Goal: Task Accomplishment & Management: Manage account settings

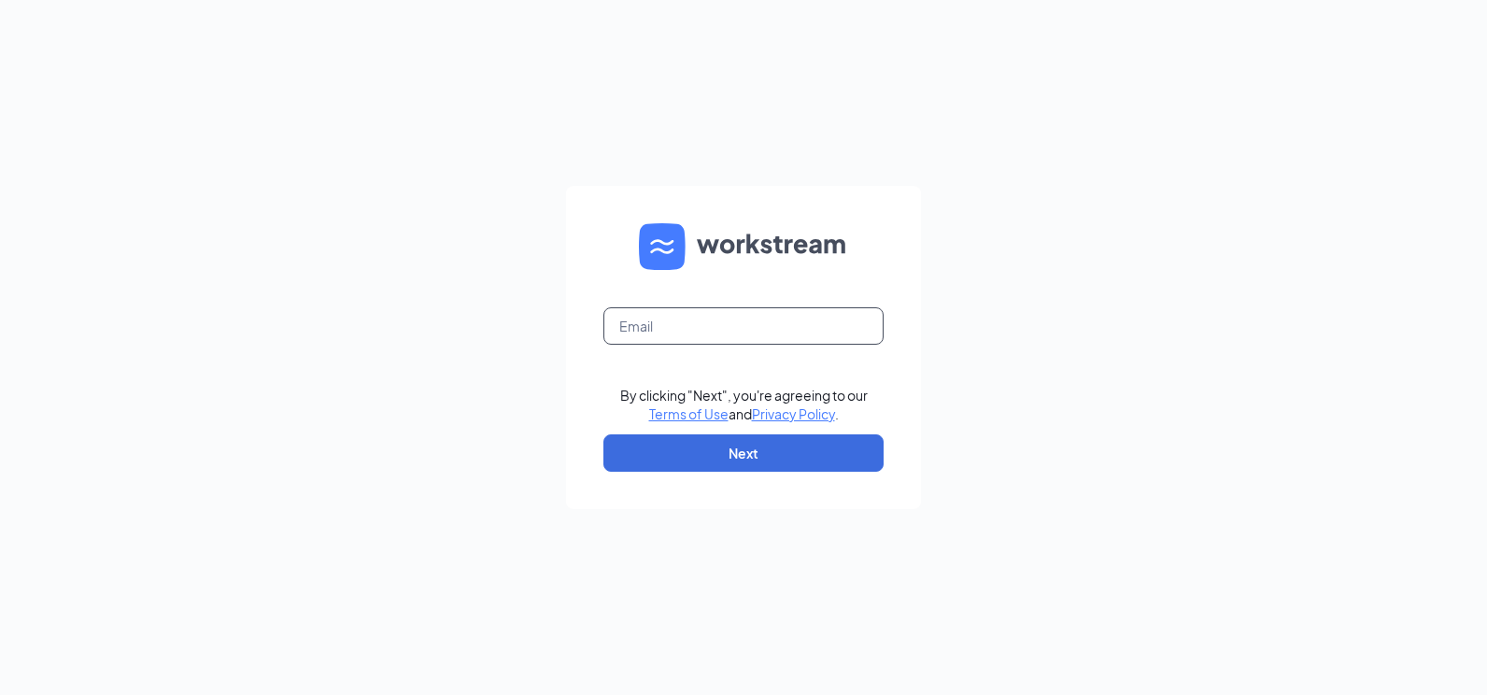
click at [816, 327] on input "text" at bounding box center [744, 325] width 280 height 37
type input "[PERSON_NAME][EMAIL_ADDRESS][PERSON_NAME][DOMAIN_NAME]"
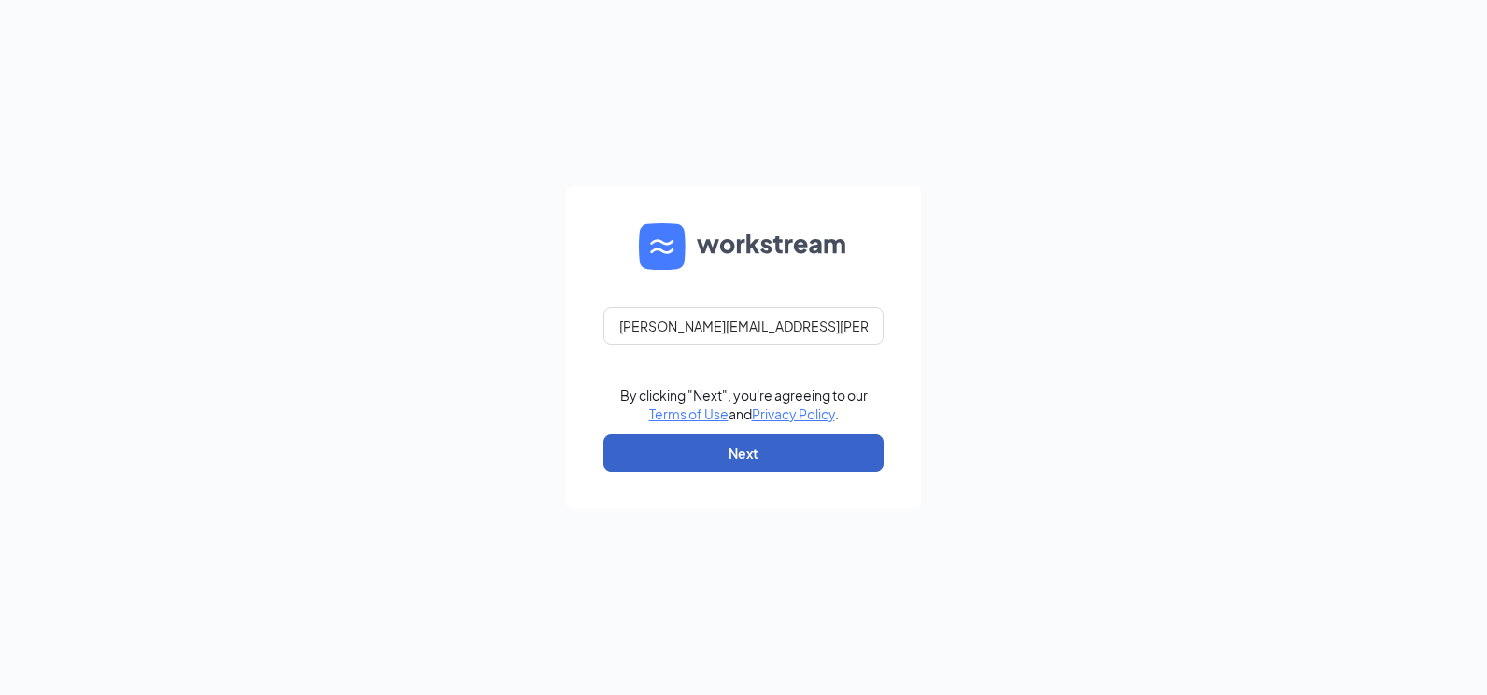
click at [736, 448] on button "Next" at bounding box center [744, 452] width 280 height 37
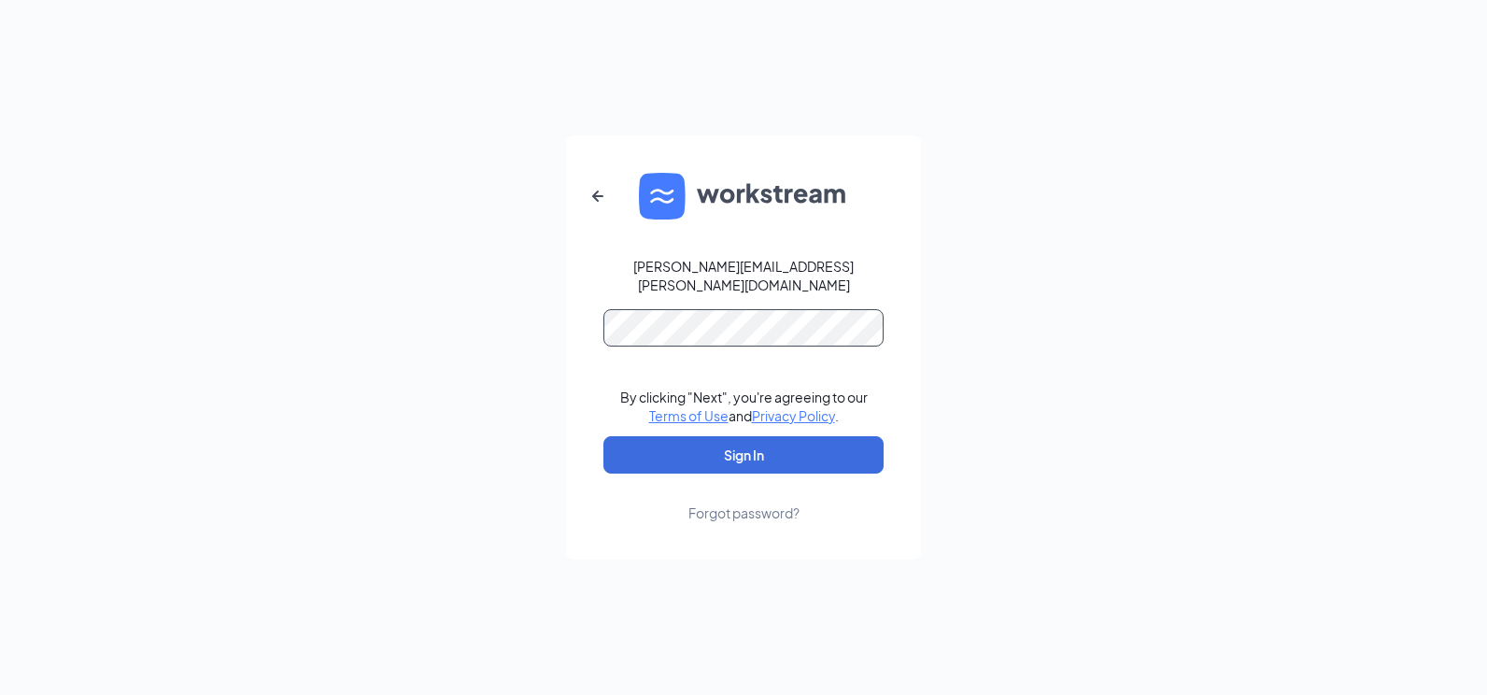
click at [604, 436] on button "Sign In" at bounding box center [744, 454] width 280 height 37
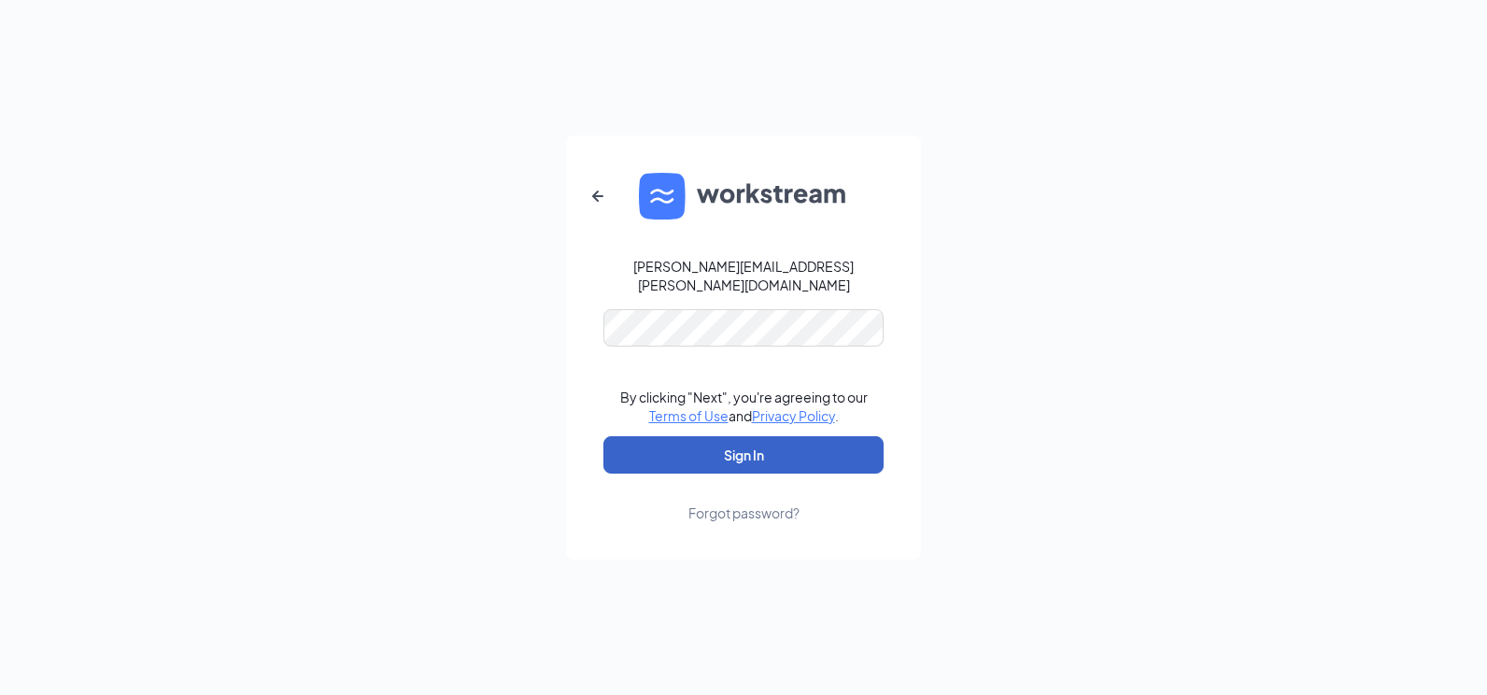
click at [779, 452] on button "Sign In" at bounding box center [744, 454] width 280 height 37
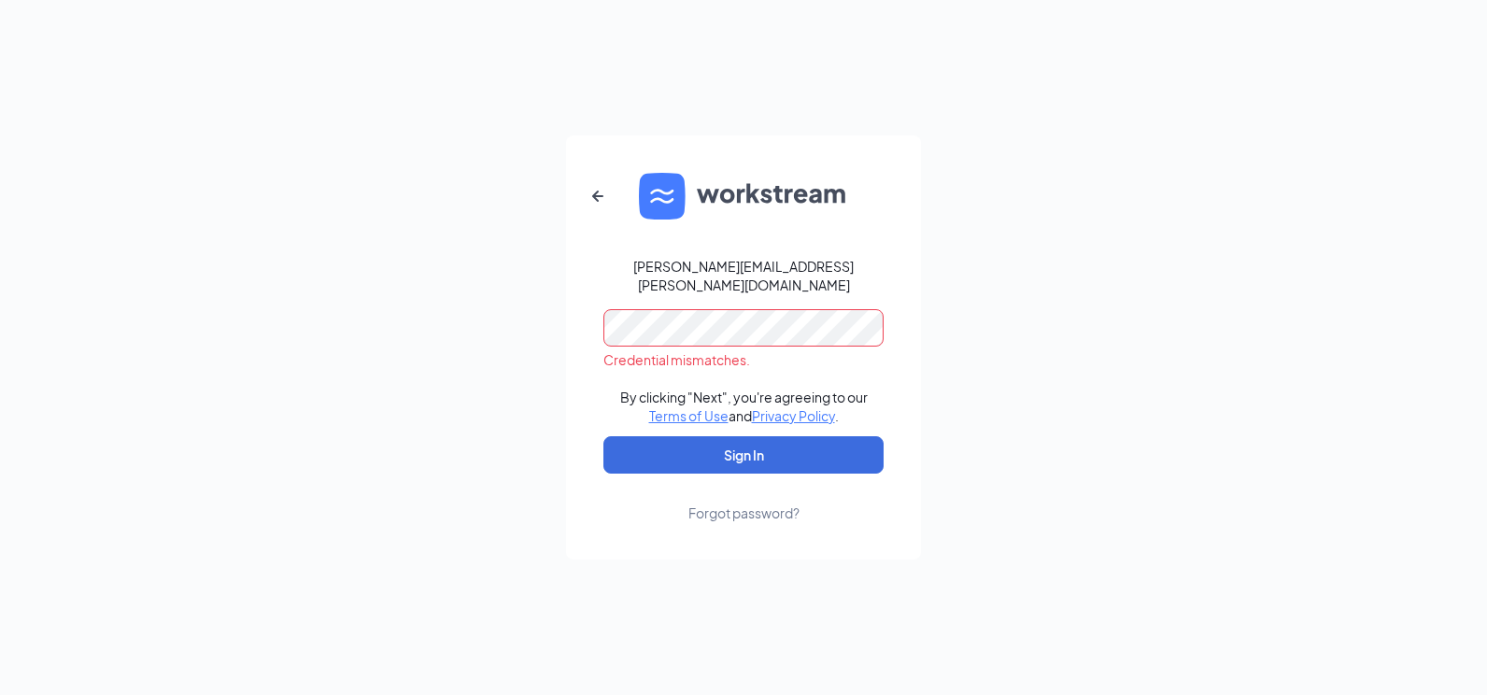
click at [499, 337] on div "[PERSON_NAME][EMAIL_ADDRESS][PERSON_NAME][DOMAIN_NAME] Credential mismatches. B…" at bounding box center [743, 347] width 1487 height 695
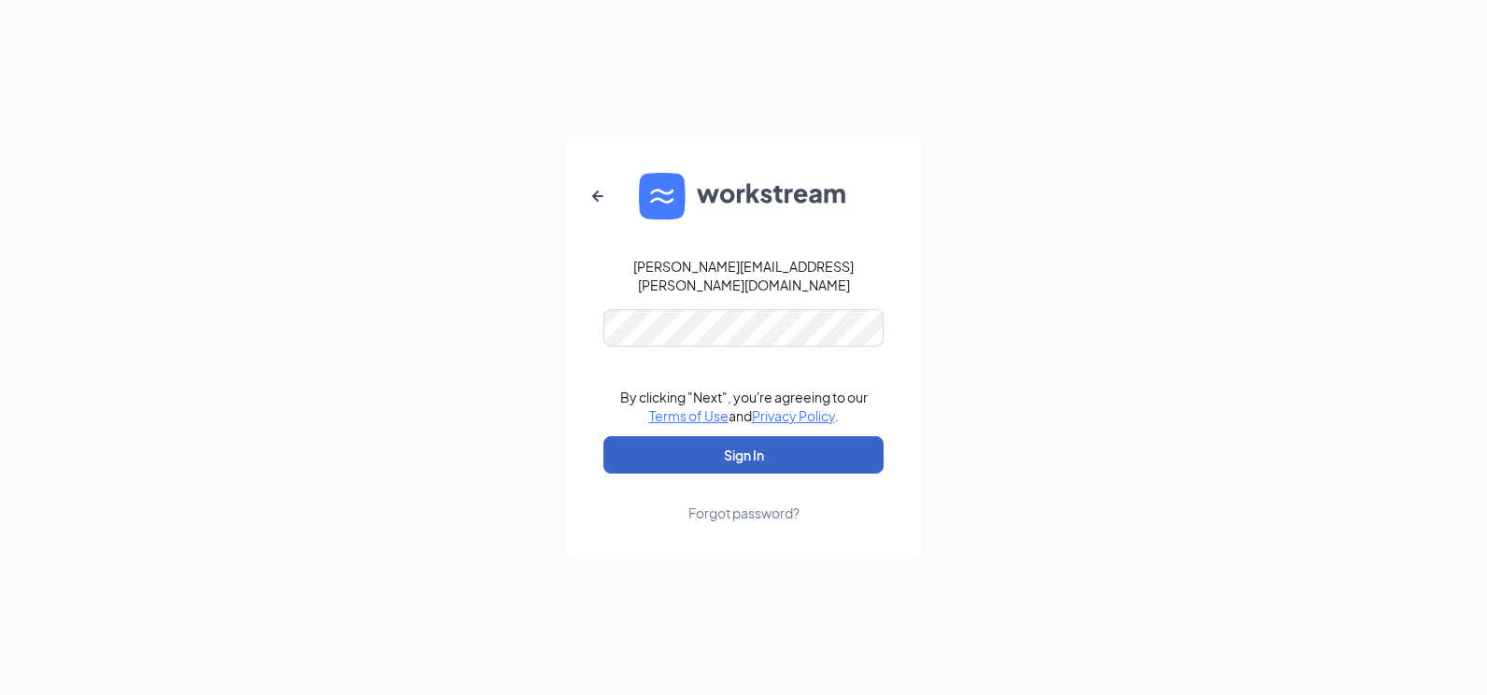
click at [840, 444] on button "Sign In" at bounding box center [744, 454] width 280 height 37
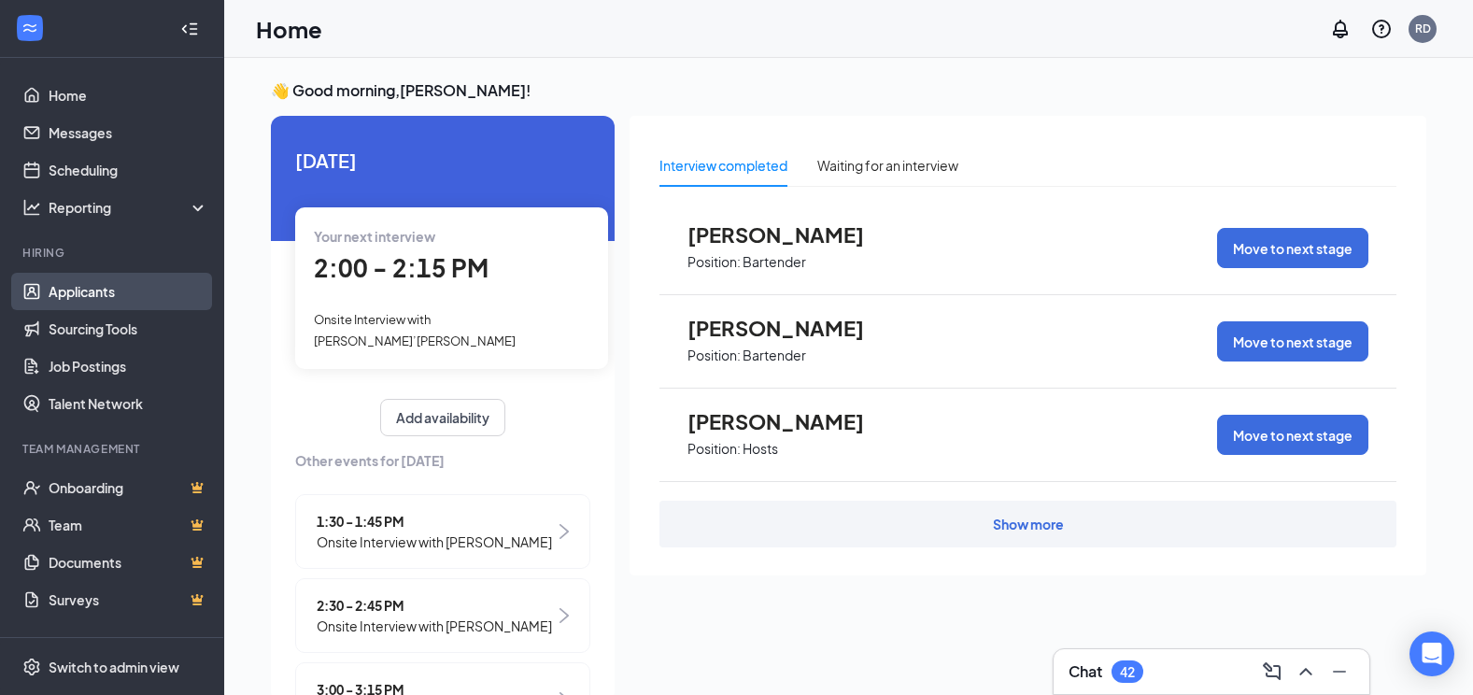
click at [65, 296] on link "Applicants" at bounding box center [129, 291] width 160 height 37
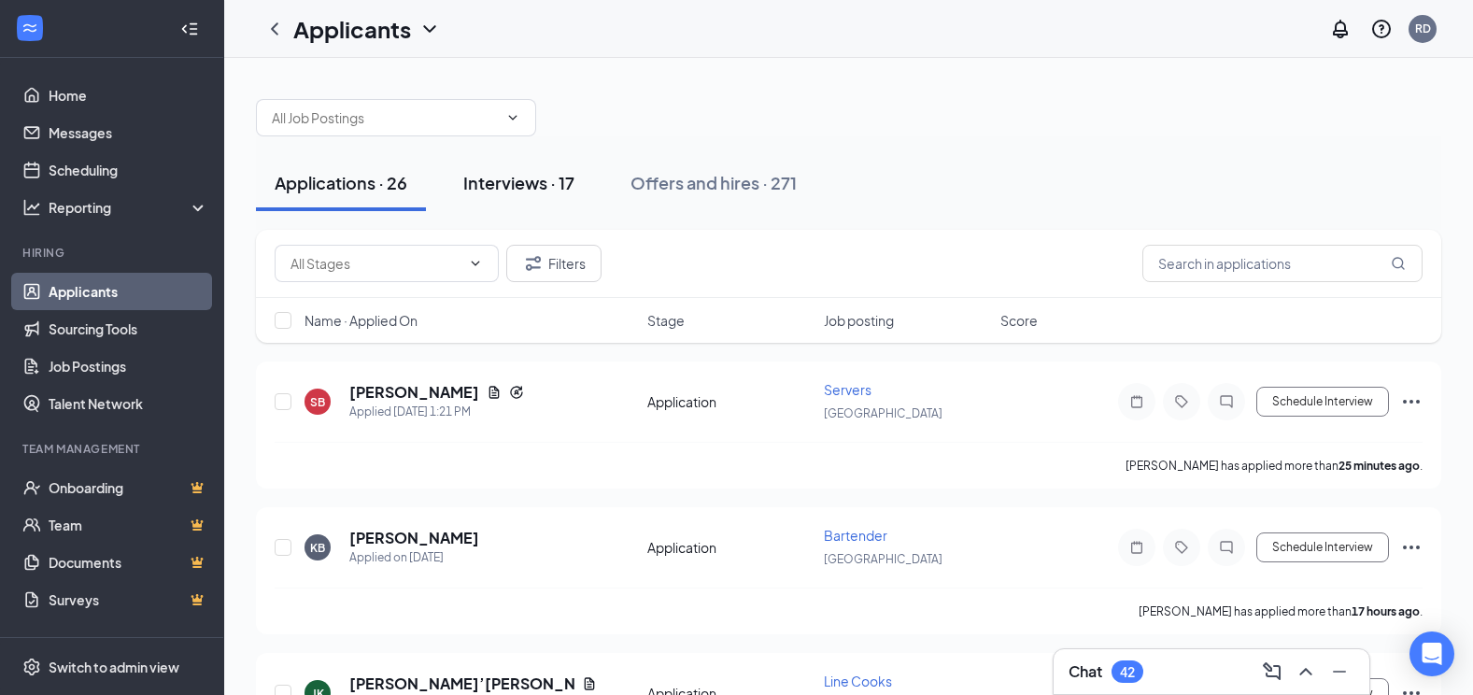
click at [544, 187] on div "Interviews · 17" at bounding box center [518, 182] width 111 height 23
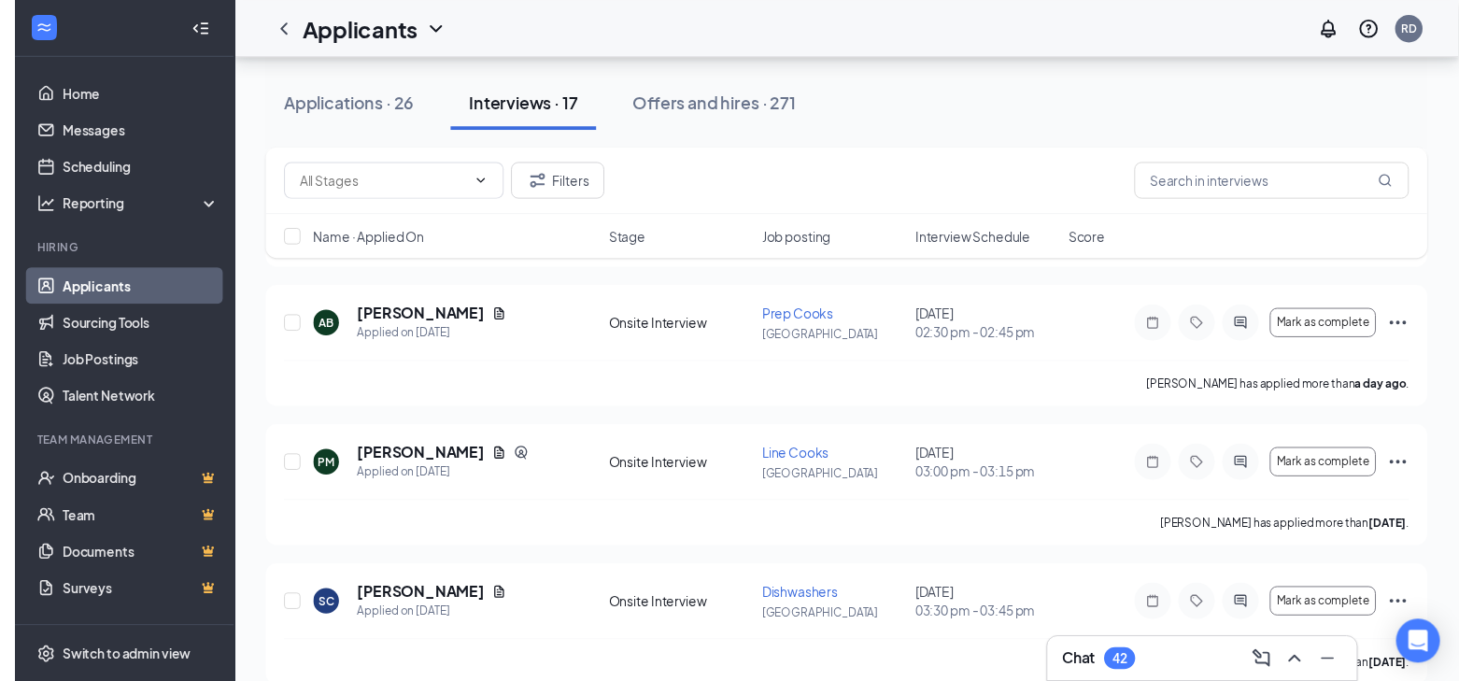
scroll to position [561, 0]
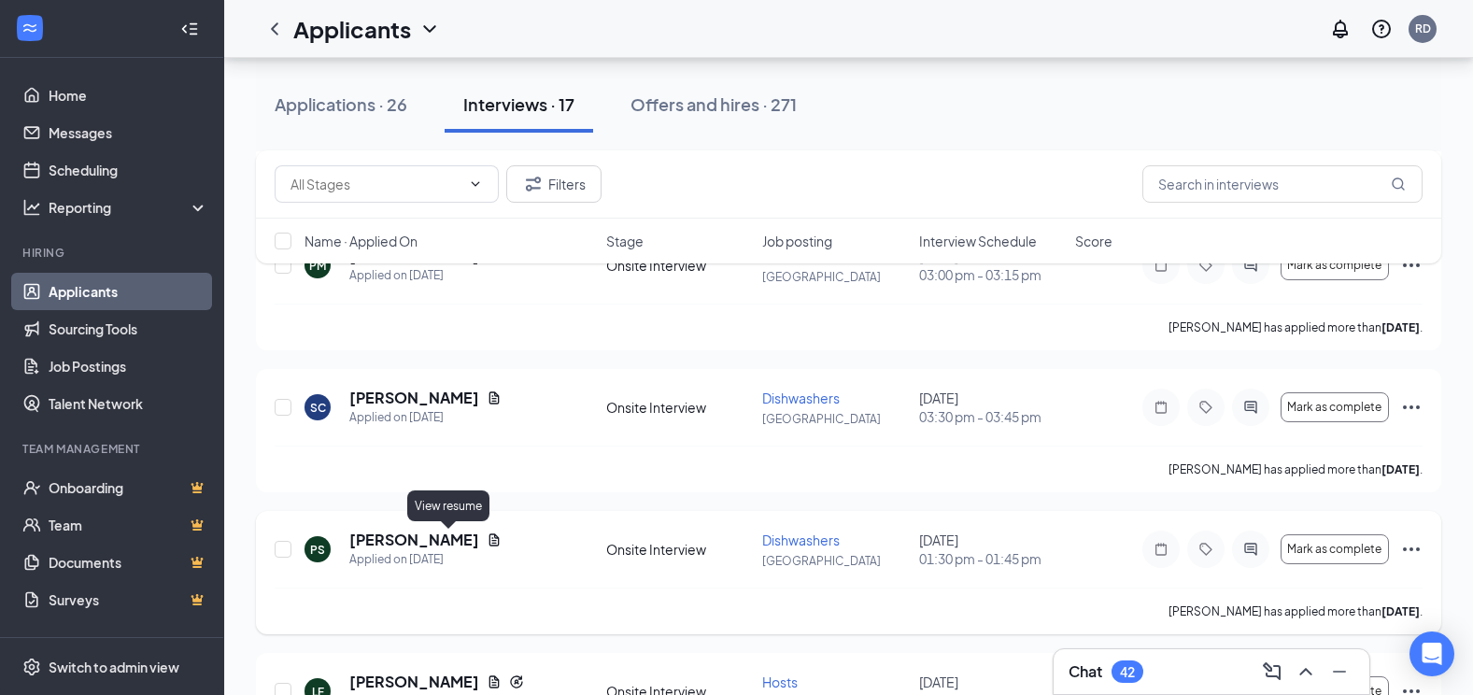
click at [490, 544] on icon "Document" at bounding box center [495, 539] width 10 height 12
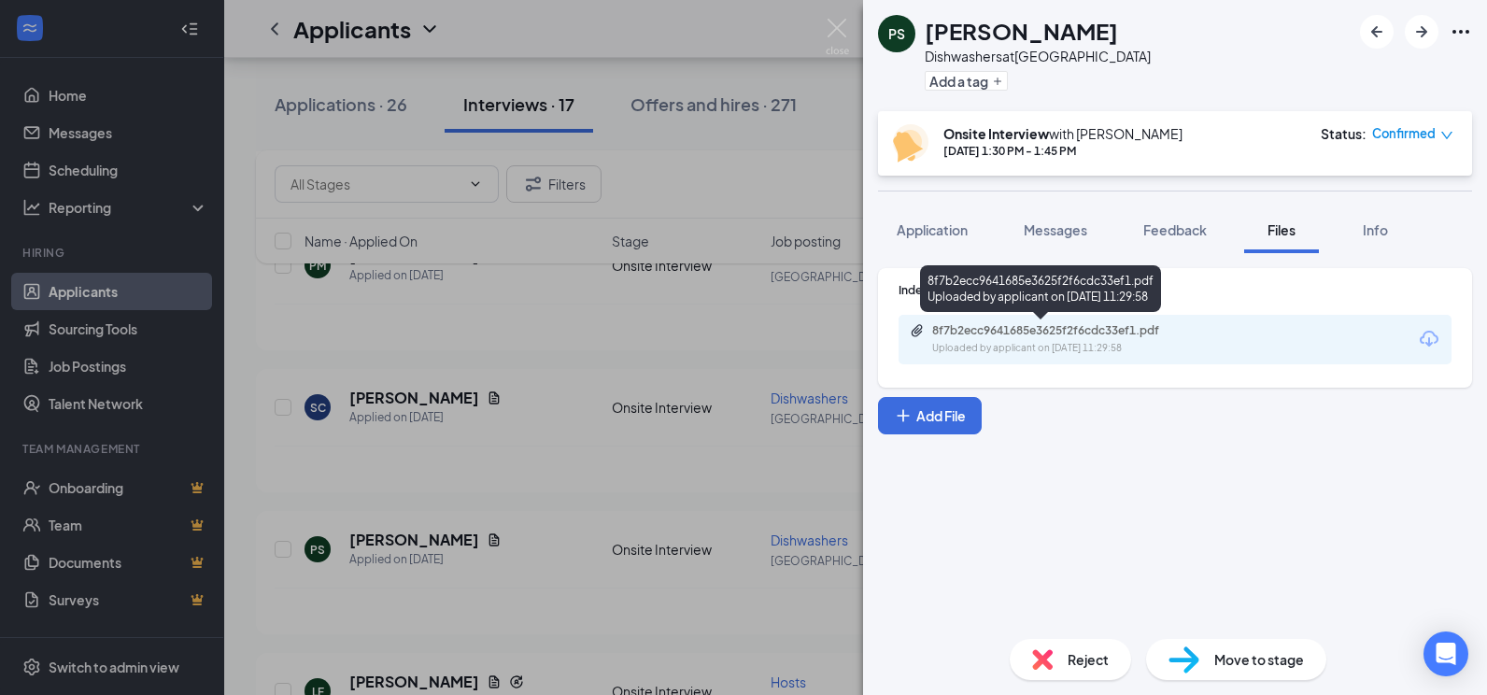
click at [1004, 346] on div "Uploaded by applicant on Aug 23, 2025 at 11:29:58" at bounding box center [1072, 348] width 280 height 15
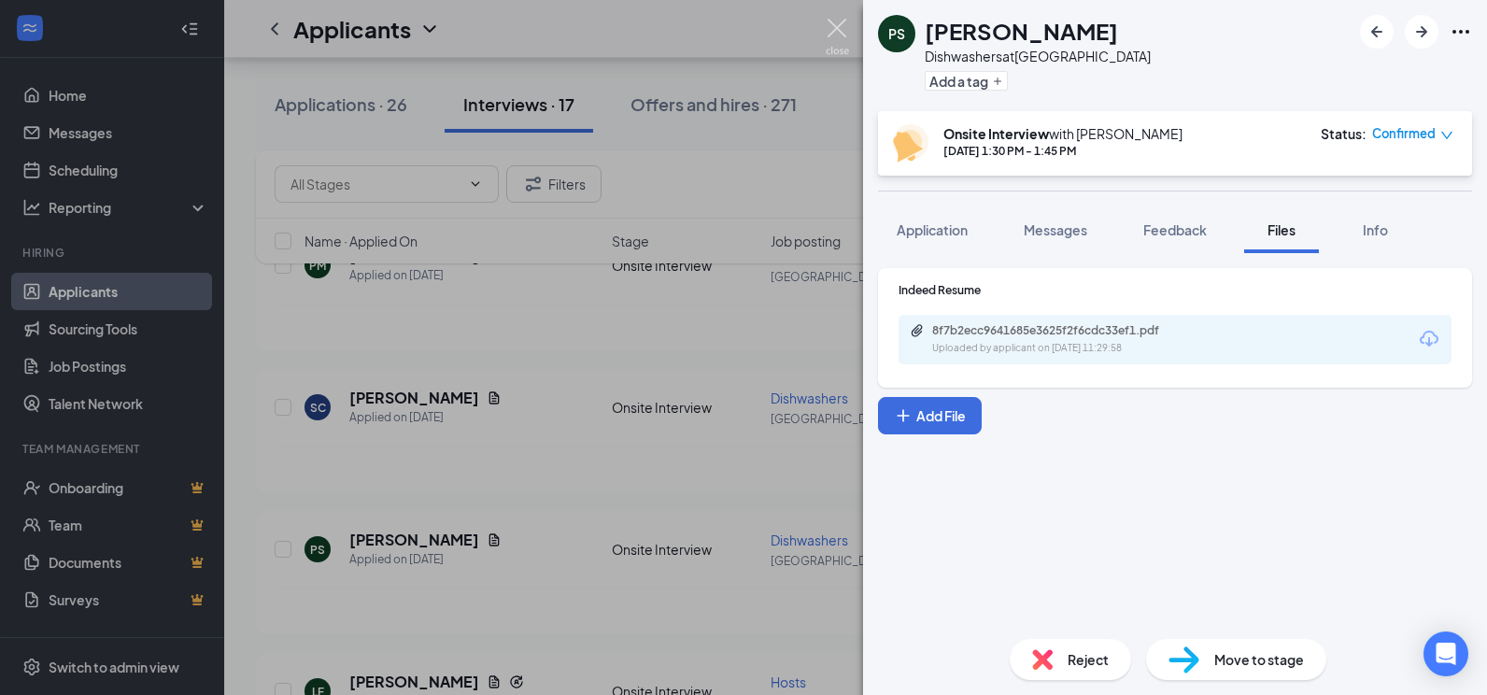
click at [845, 34] on img at bounding box center [837, 37] width 23 height 36
